Goal: Check status: Check status

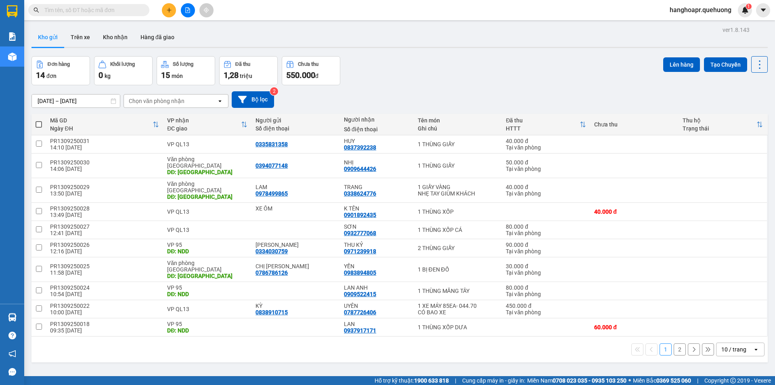
click at [107, 15] on span at bounding box center [88, 10] width 121 height 12
click at [102, 11] on input "text" at bounding box center [91, 10] width 95 height 9
paste input "0968567002"
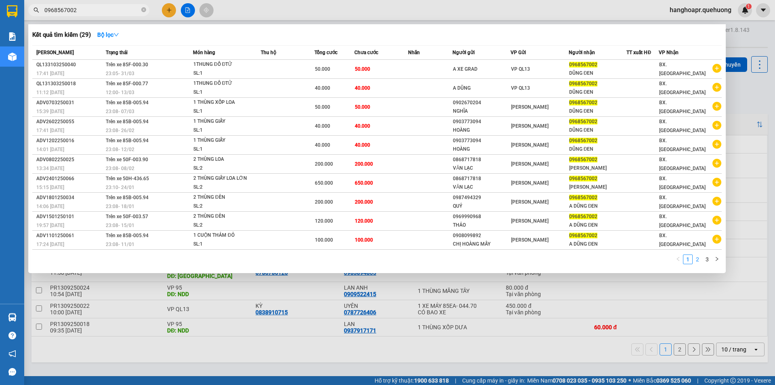
type input "0968567002"
click at [700, 260] on link "2" at bounding box center [697, 259] width 9 height 9
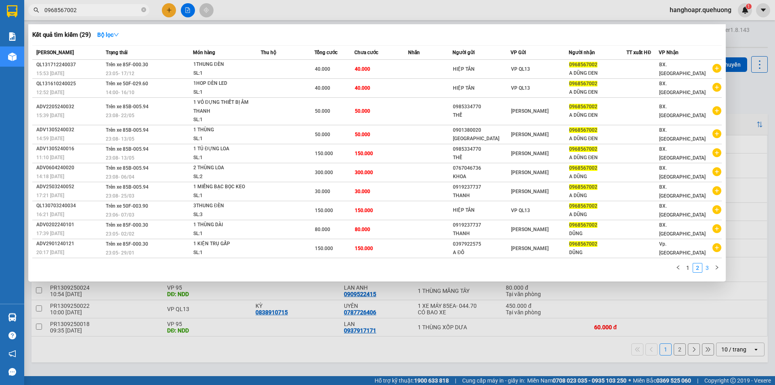
click at [708, 266] on link "3" at bounding box center [707, 267] width 9 height 9
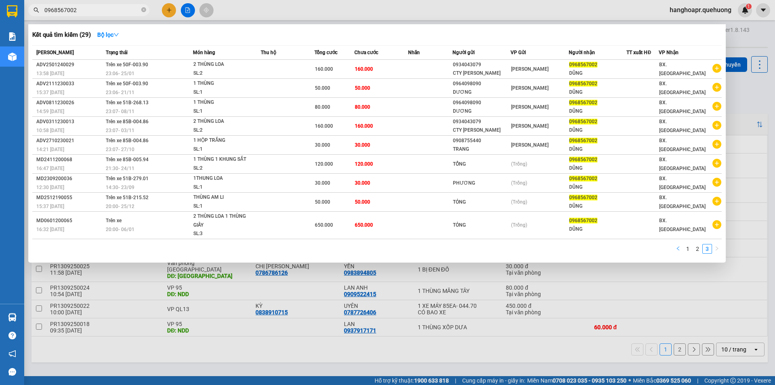
click at [673, 245] on button "button" at bounding box center [678, 249] width 10 height 10
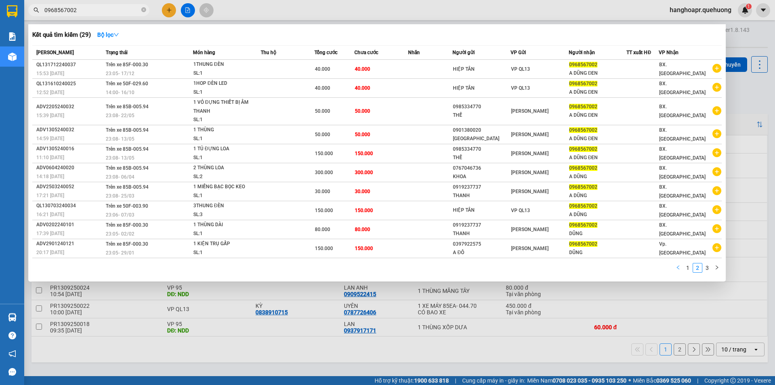
click at [678, 267] on icon "left" at bounding box center [678, 267] width 5 height 5
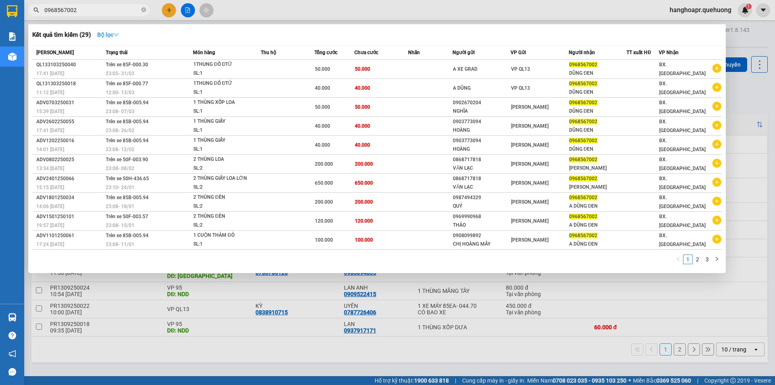
click at [111, 35] on strong "Bộ lọc" at bounding box center [108, 34] width 22 height 6
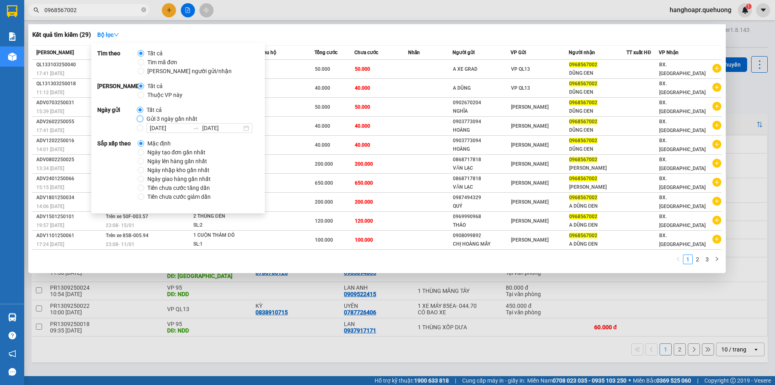
click at [140, 117] on input "Gửi 3 ngày gần nhất" at bounding box center [140, 118] width 6 height 6
radio input "true"
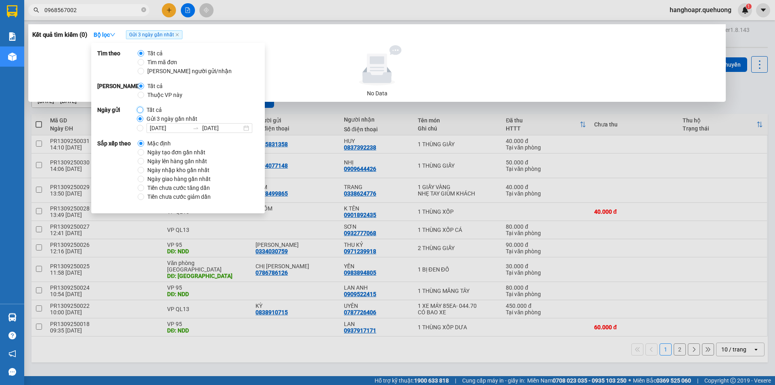
click at [139, 109] on input "Tất cả" at bounding box center [140, 110] width 6 height 6
radio input "true"
radio input "false"
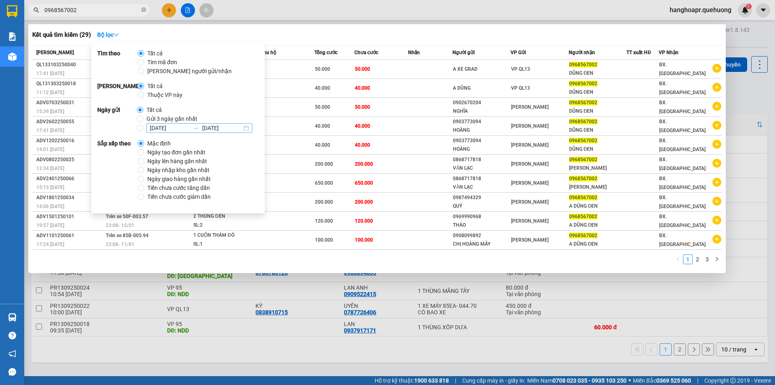
click at [191, 126] on div at bounding box center [195, 128] width 13 height 6
click at [143, 126] on input "[DATE] [DATE]" at bounding box center [140, 128] width 6 height 6
radio input "true"
radio input "false"
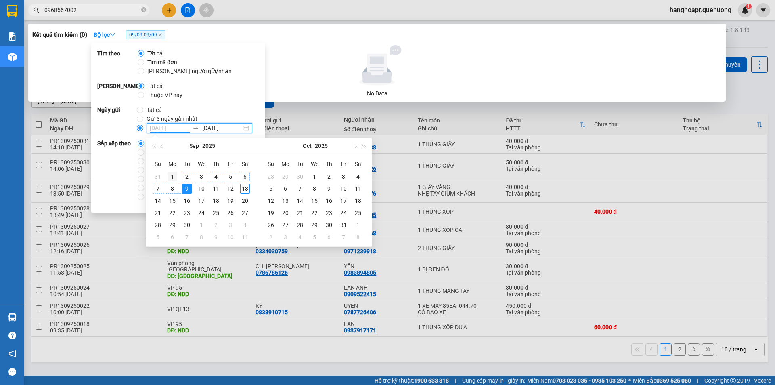
type input "[DATE]"
click at [170, 174] on div "1" at bounding box center [173, 177] width 10 height 10
type input "[DATE]"
click at [244, 190] on div "13" at bounding box center [245, 189] width 10 height 10
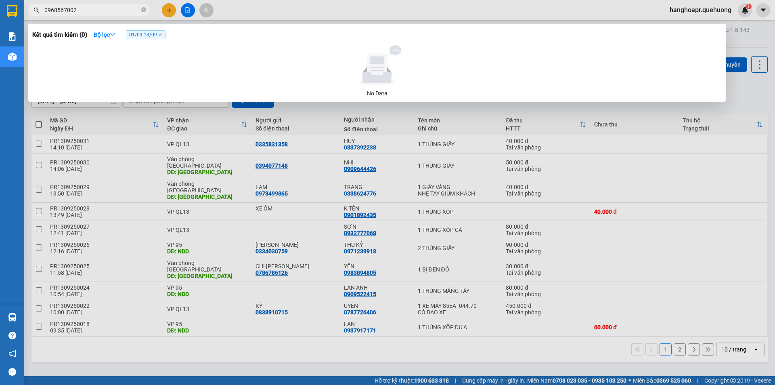
click at [305, 150] on div at bounding box center [387, 192] width 775 height 385
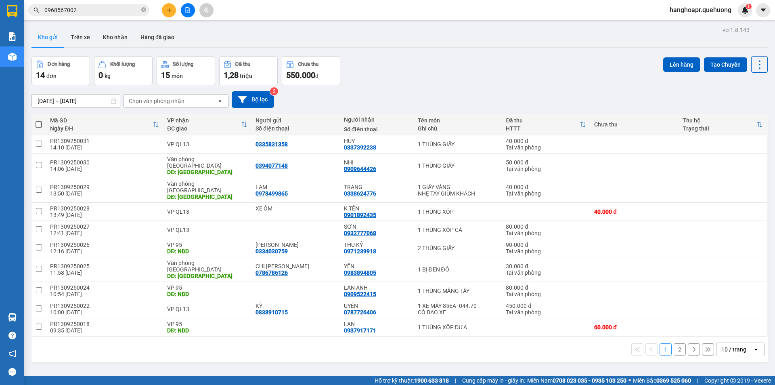
click at [129, 8] on input "0968567002" at bounding box center [91, 10] width 95 height 9
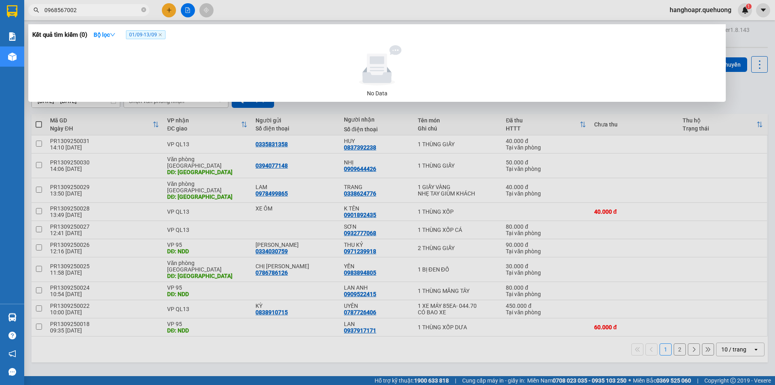
click at [150, 35] on span "01/09 - 13/09" at bounding box center [146, 34] width 40 height 9
click at [150, 36] on span "01/09 - 13/09" at bounding box center [146, 34] width 40 height 9
click at [162, 35] on icon "close" at bounding box center [160, 34] width 3 height 3
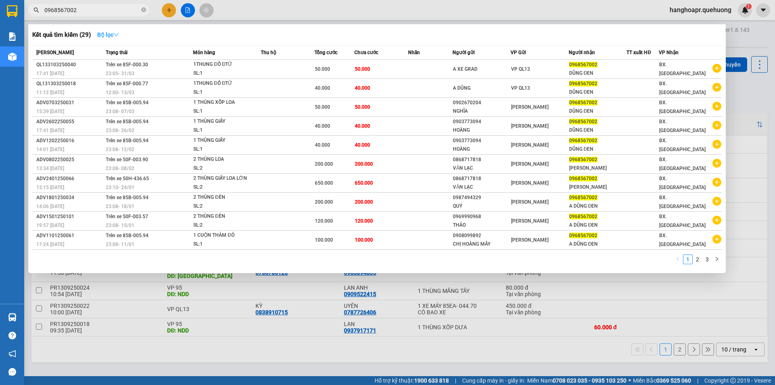
click at [110, 32] on strong "Bộ lọc" at bounding box center [108, 34] width 22 height 6
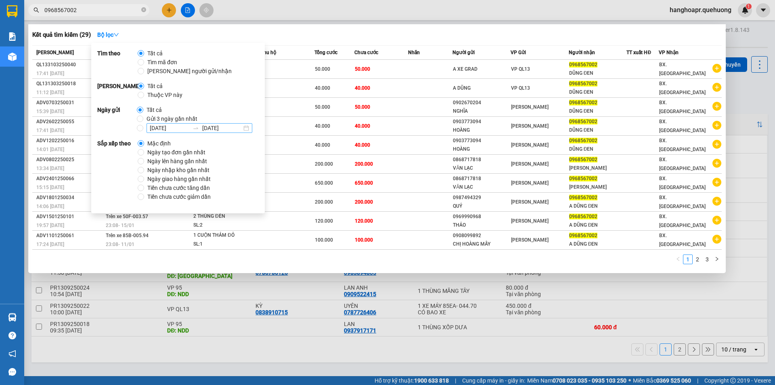
click at [176, 127] on input "[DATE]" at bounding box center [170, 128] width 40 height 9
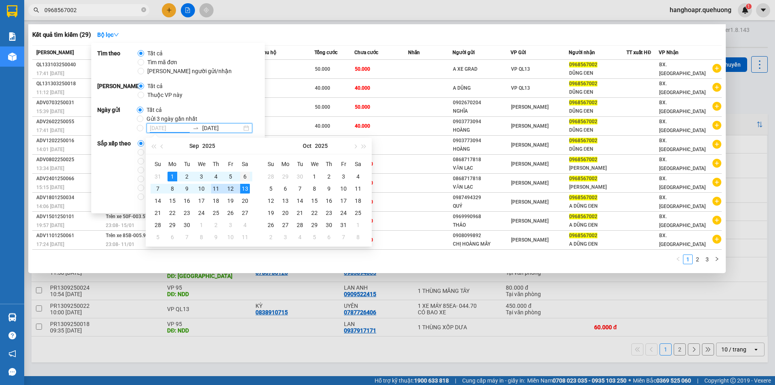
type input "[DATE]"
click at [245, 175] on div "6" at bounding box center [245, 177] width 10 height 10
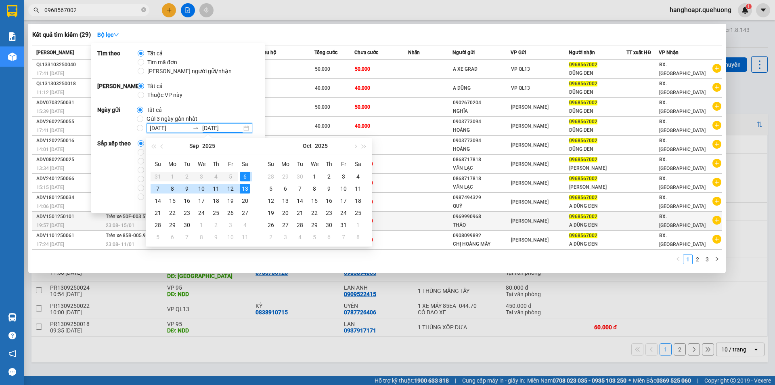
type input "[DATE]"
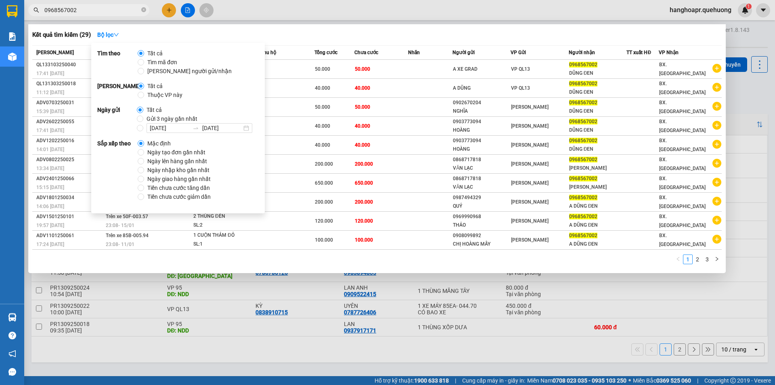
click at [226, 96] on div "Phạm vi Tất cả Thuộc VP này" at bounding box center [177, 91] width 161 height 18
click at [67, 60] on td "QL133103250040 17:41 [DATE]" at bounding box center [67, 69] width 71 height 19
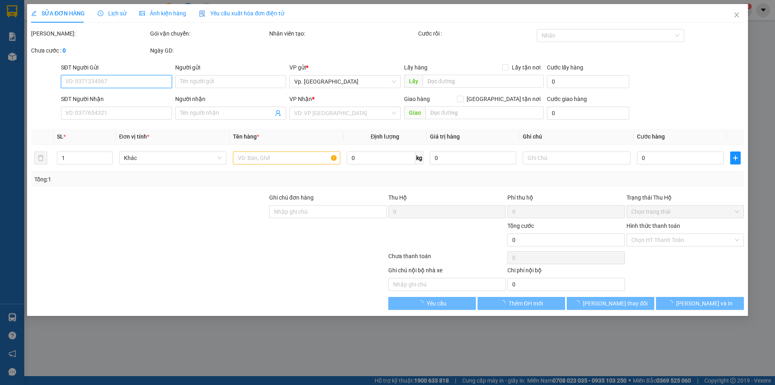
type input "A XE GRAD"
type input "0968567002"
type input "DŨNG ĐEN"
type input "50.000"
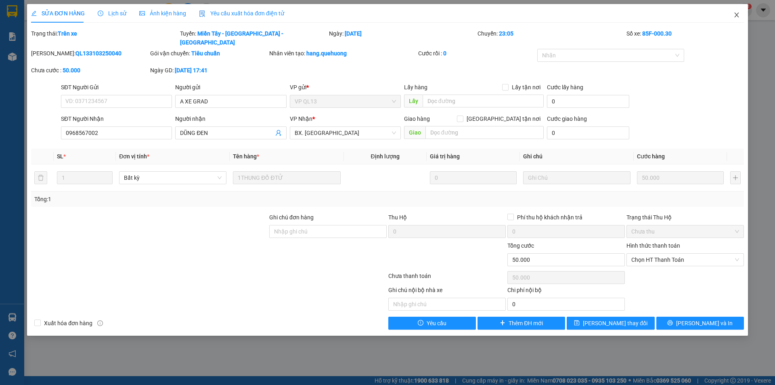
click at [740, 15] on span "Close" at bounding box center [736, 15] width 23 height 23
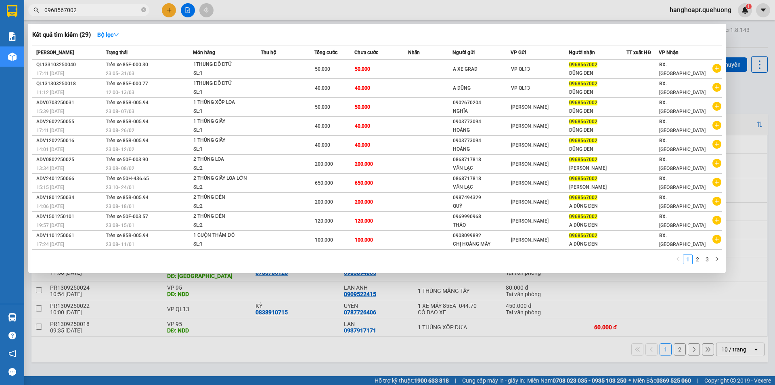
click at [93, 13] on input "0968567002" at bounding box center [91, 10] width 95 height 9
click at [145, 12] on icon "close-circle" at bounding box center [143, 9] width 5 height 5
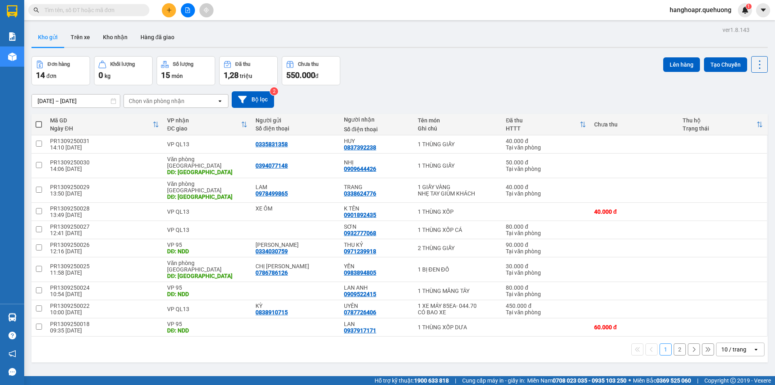
click at [80, 6] on input "text" at bounding box center [91, 10] width 95 height 9
paste input "0968567002"
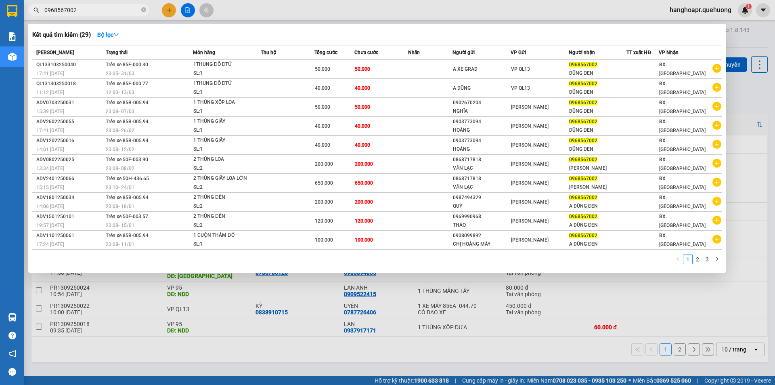
type input "0968567002"
drag, startPoint x: 155, startPoint y: 306, endPoint x: 156, endPoint y: 289, distance: 16.6
click at [155, 303] on div at bounding box center [387, 192] width 775 height 385
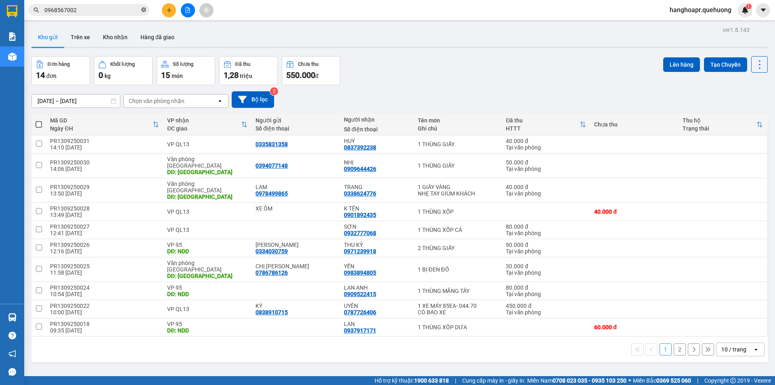
click at [143, 11] on icon "close-circle" at bounding box center [143, 9] width 5 height 5
click at [329, 85] on div "[DATE] – [DATE] Press the down arrow key to interact with the calendar and sele…" at bounding box center [399, 99] width 736 height 29
